Goal: Connect with others: Connect with others

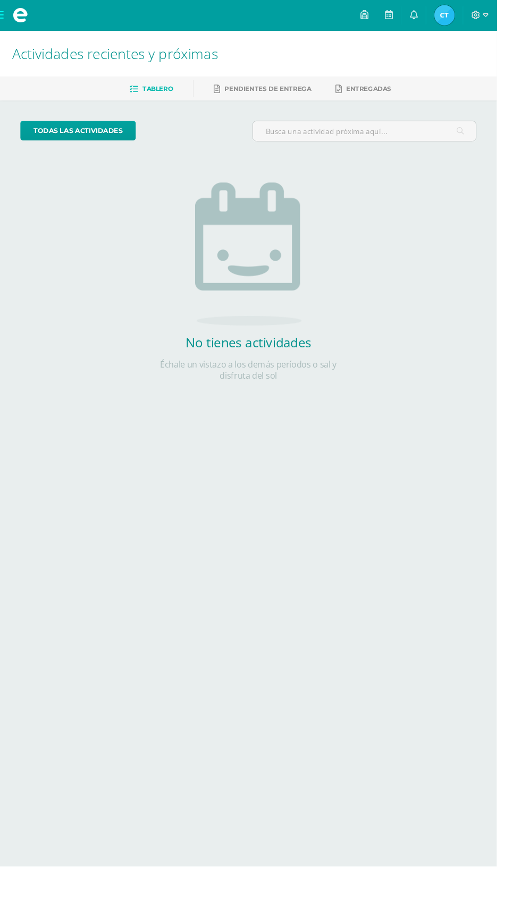
click at [477, 13] on img at bounding box center [466, 15] width 21 height 21
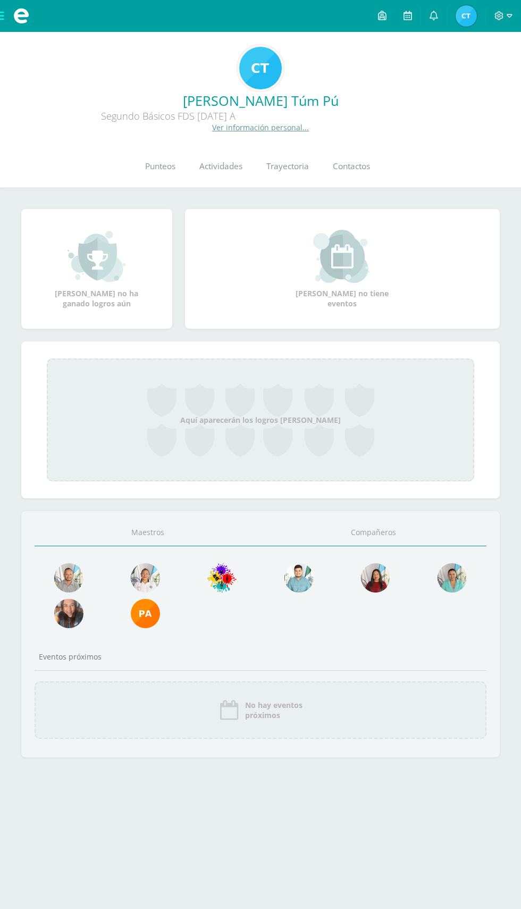
click at [390, 523] on link "Compañeros" at bounding box center [374, 532] width 226 height 27
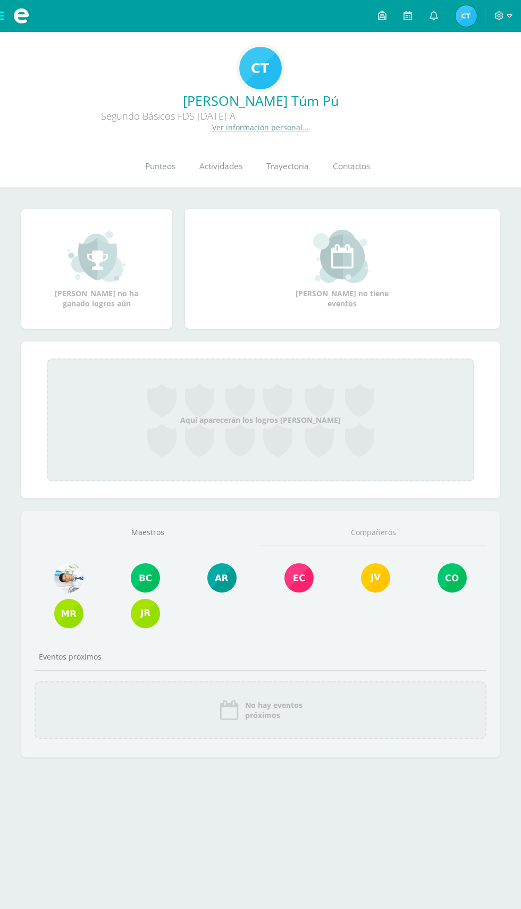
click at [61, 591] on link at bounding box center [68, 578] width 29 height 31
